Goal: Transaction & Acquisition: Purchase product/service

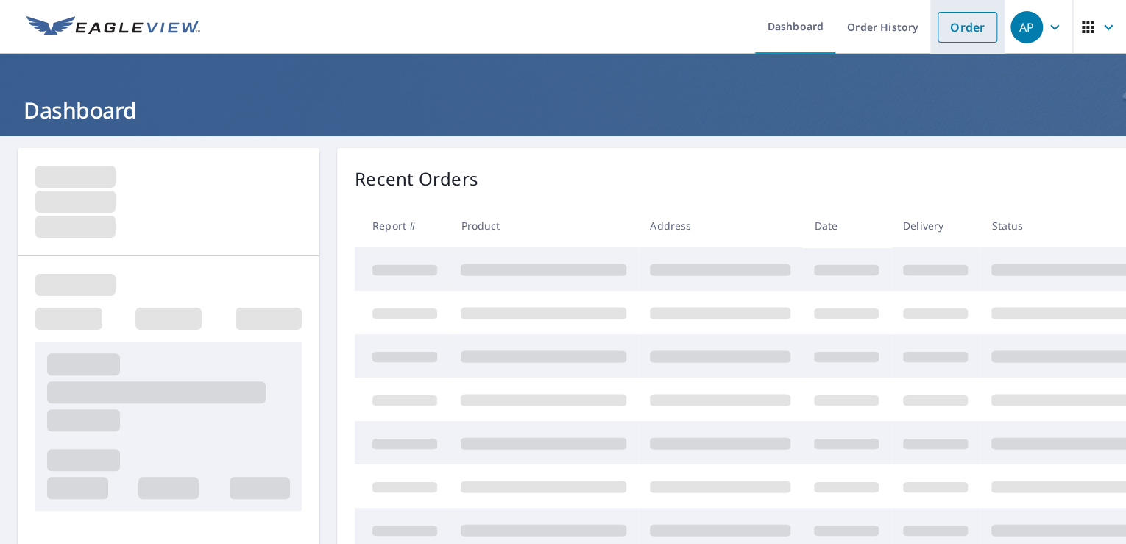
click at [954, 24] on link "Order" at bounding box center [967, 27] width 60 height 31
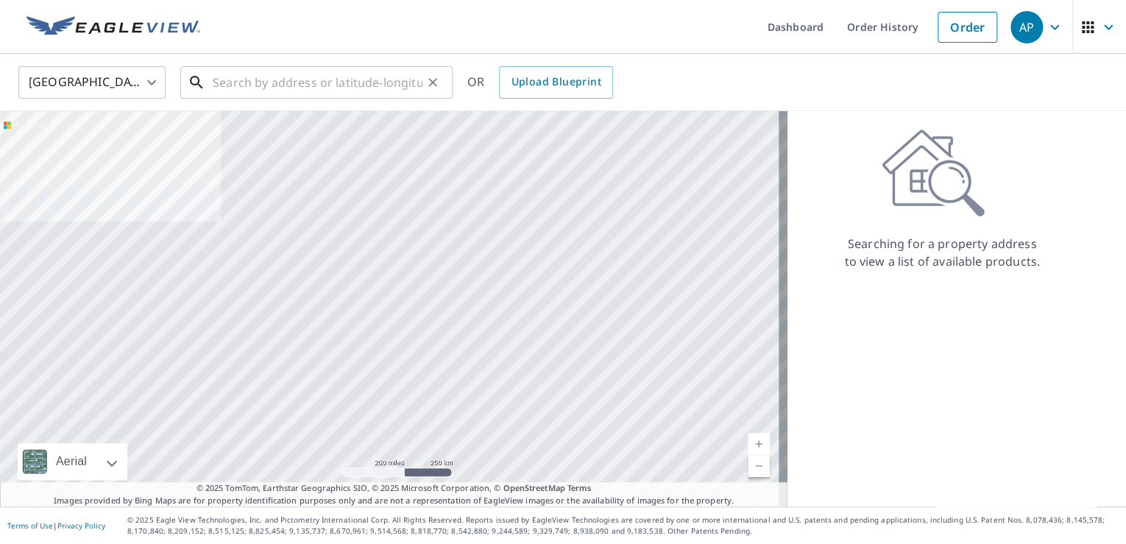
click at [297, 89] on input "text" at bounding box center [318, 82] width 210 height 41
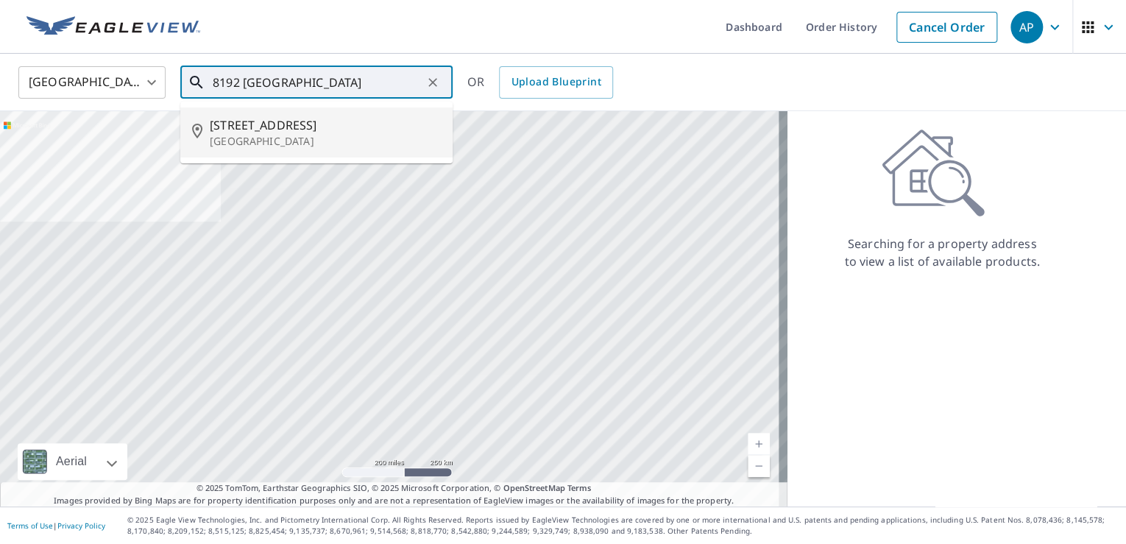
click at [265, 122] on span "[STREET_ADDRESS]" at bounding box center [325, 125] width 231 height 18
type input "[STREET_ADDRESS]"
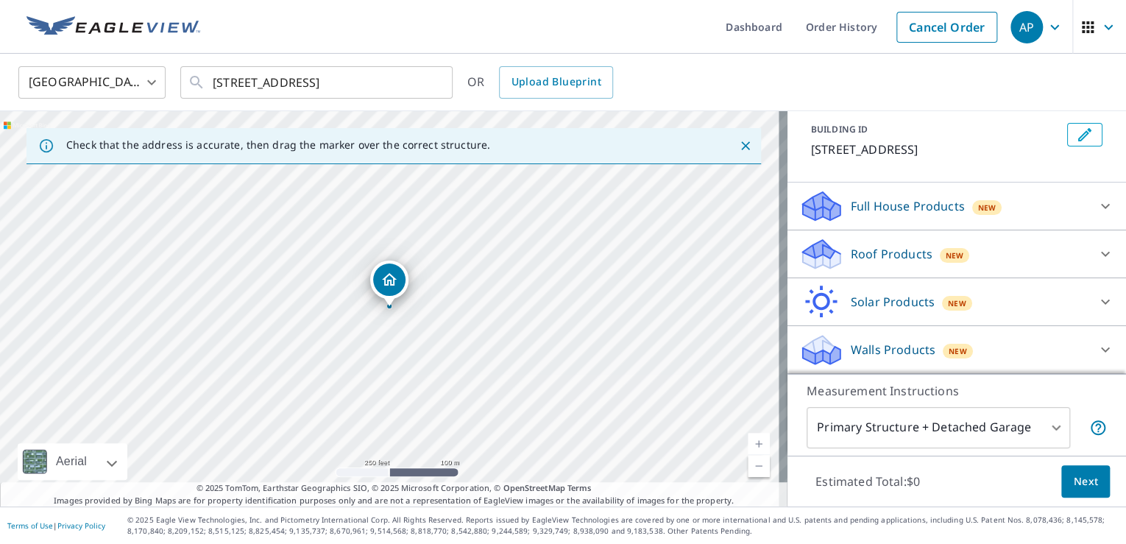
scroll to position [97, 0]
click at [888, 260] on p "Roof Products" at bounding box center [892, 254] width 82 height 18
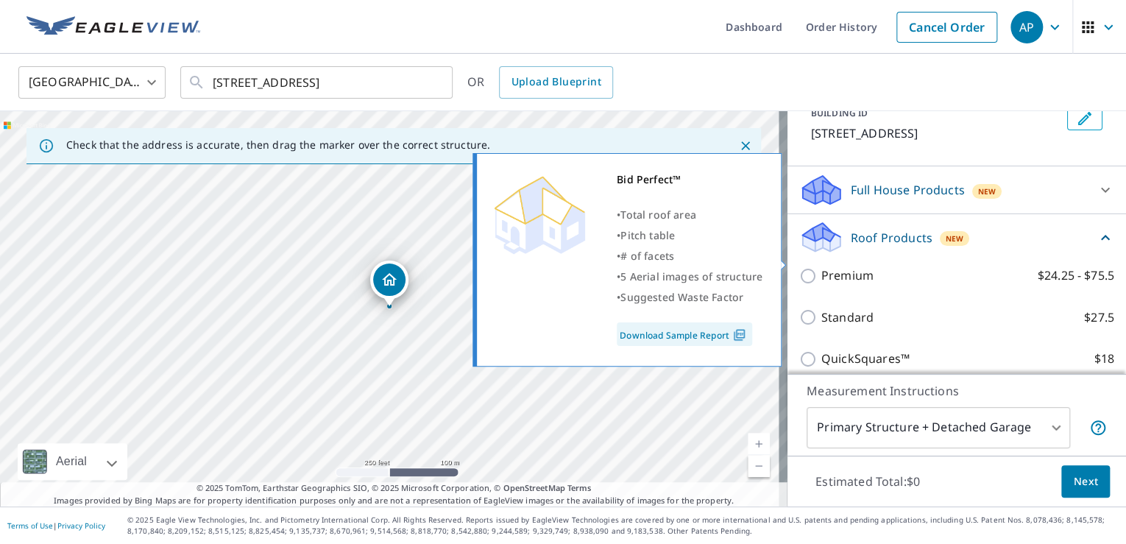
scroll to position [304, 0]
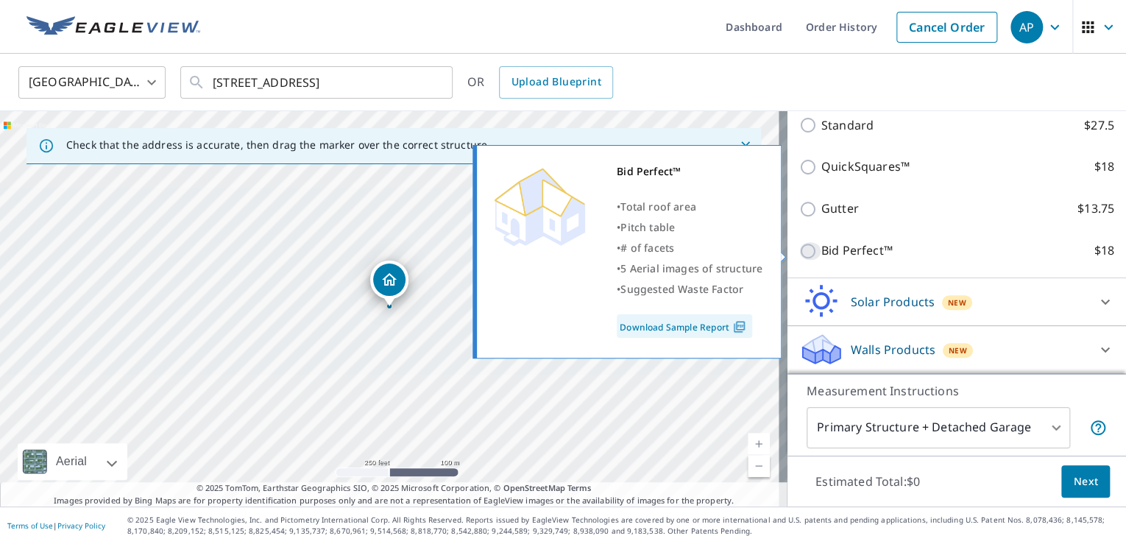
click at [799, 253] on input "Bid Perfect™ $18" at bounding box center [810, 251] width 22 height 18
checkbox input "true"
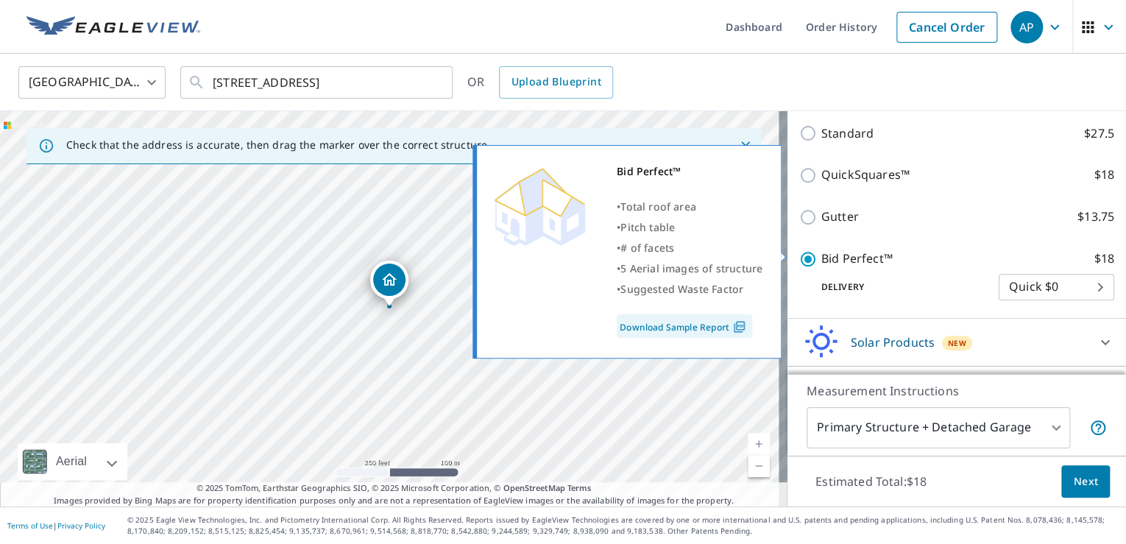
scroll to position [327, 0]
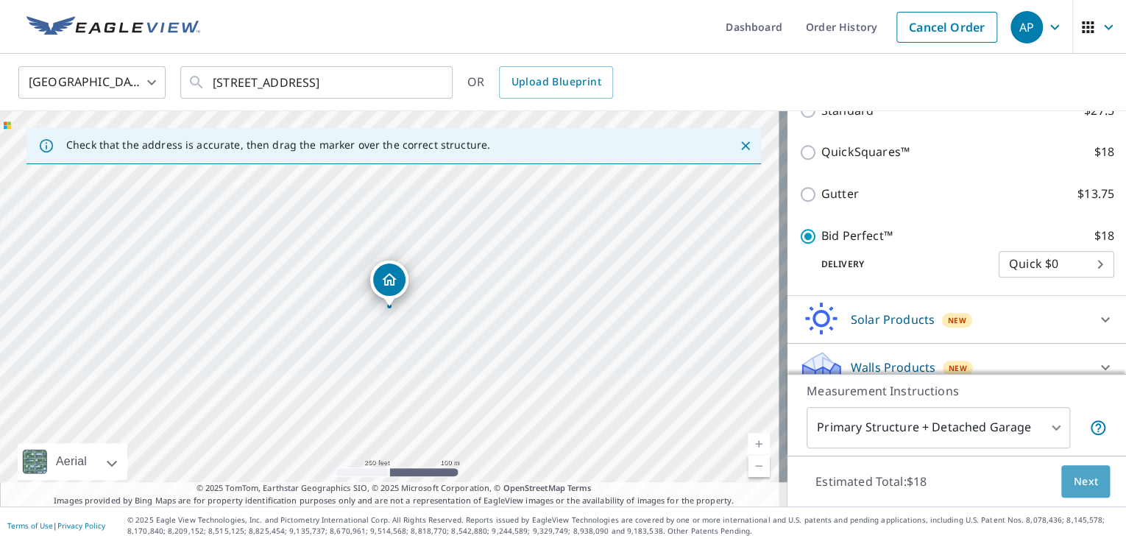
click at [1076, 477] on span "Next" at bounding box center [1085, 481] width 25 height 18
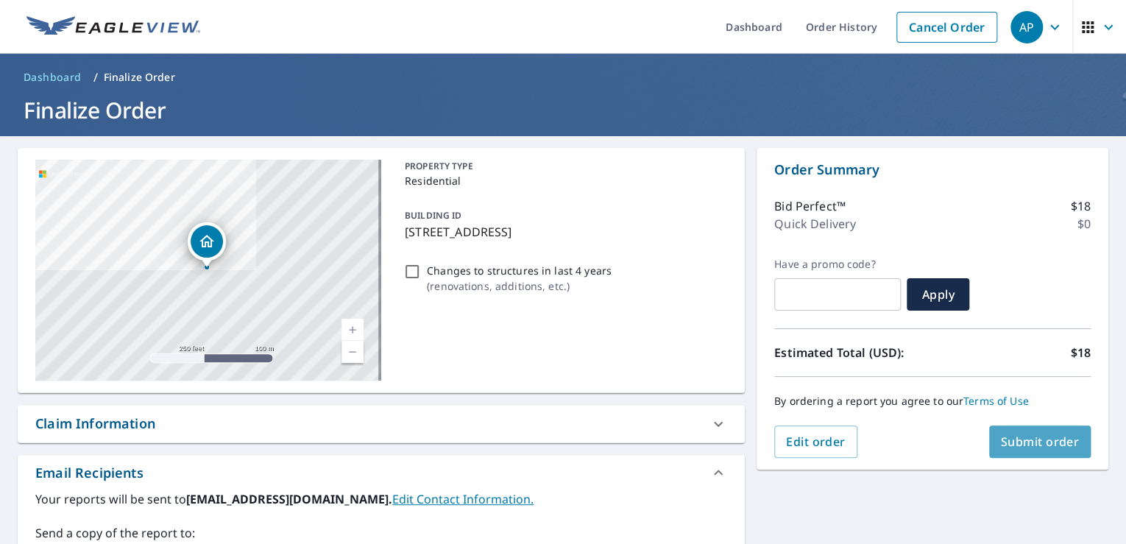
click at [1024, 444] on span "Submit order" at bounding box center [1040, 441] width 79 height 16
checkbox input "true"
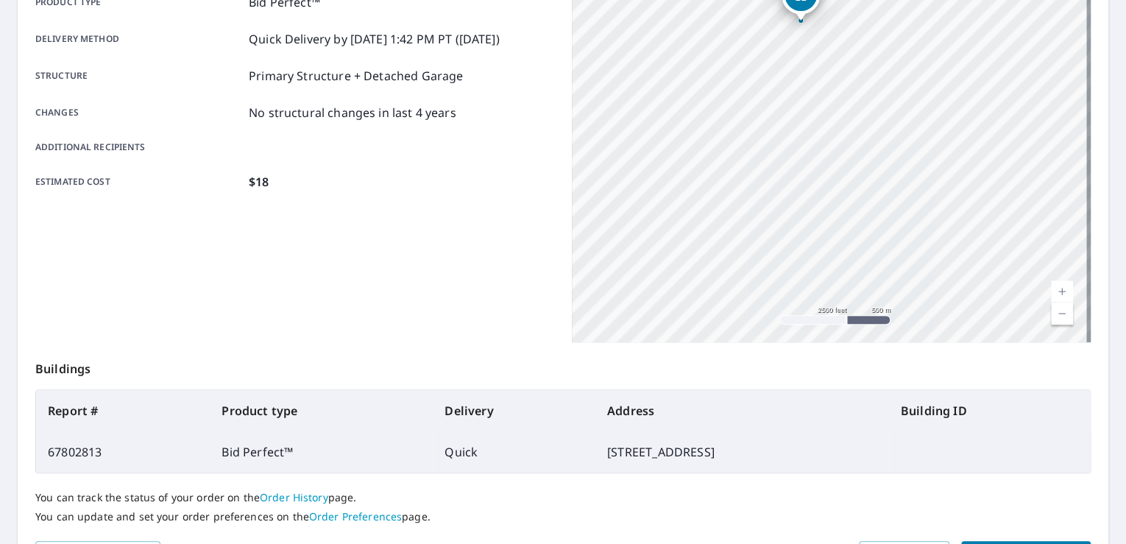
scroll to position [321, 0]
